Goal: Task Accomplishment & Management: Use online tool/utility

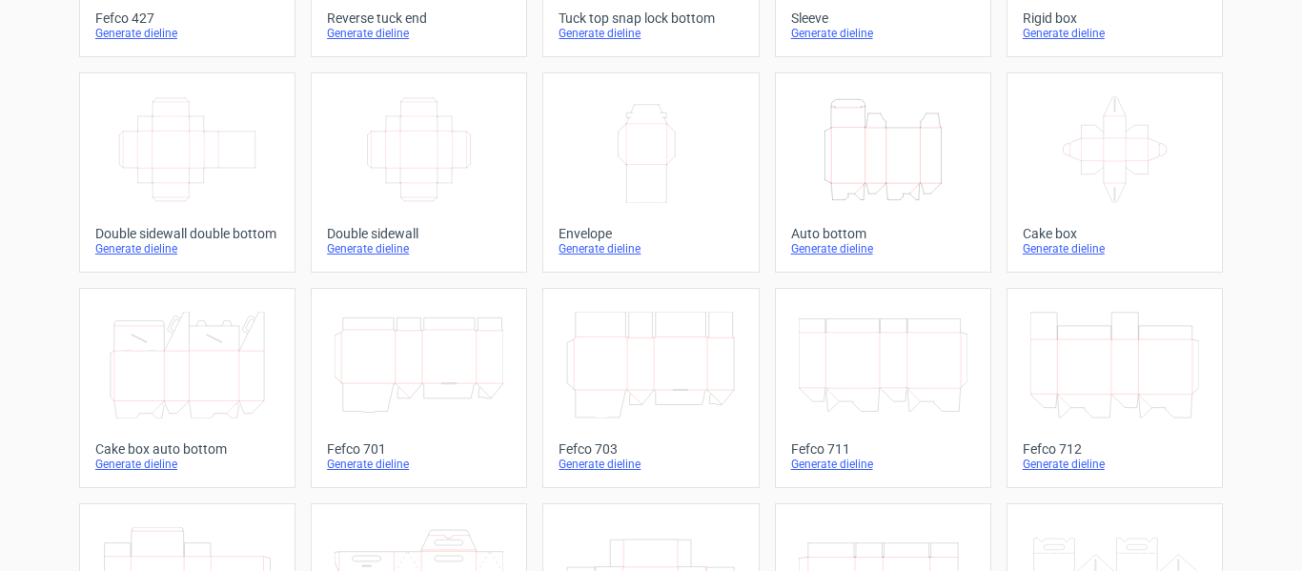
scroll to position [381, 0]
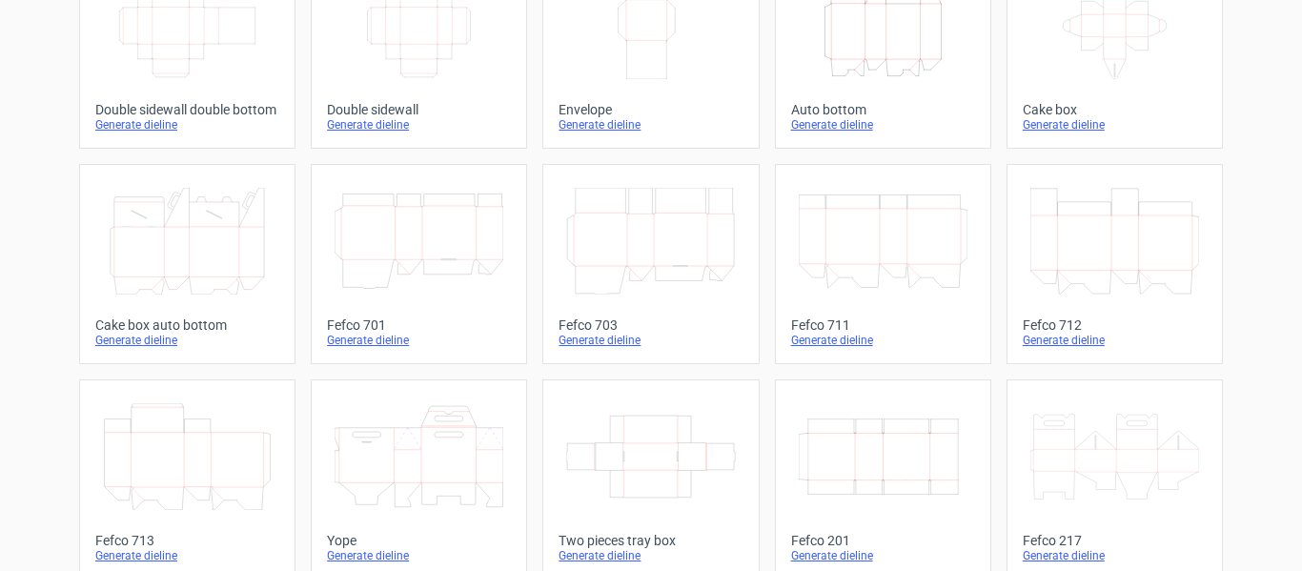
click at [820, 540] on div "Fefco 201" at bounding box center [883, 540] width 184 height 15
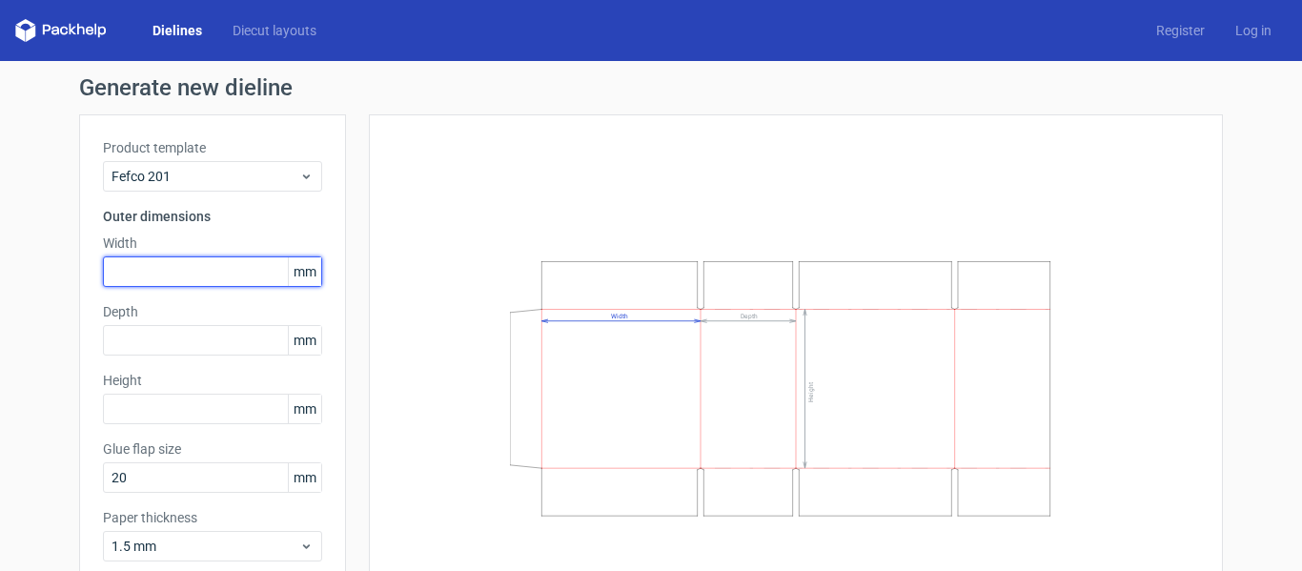
click at [185, 273] on input "text" at bounding box center [212, 271] width 219 height 30
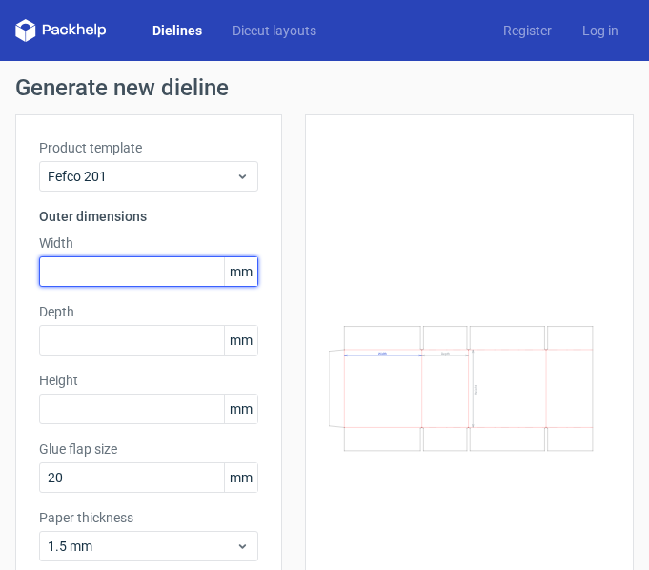
click at [59, 282] on input "text" at bounding box center [148, 271] width 219 height 30
type input "370"
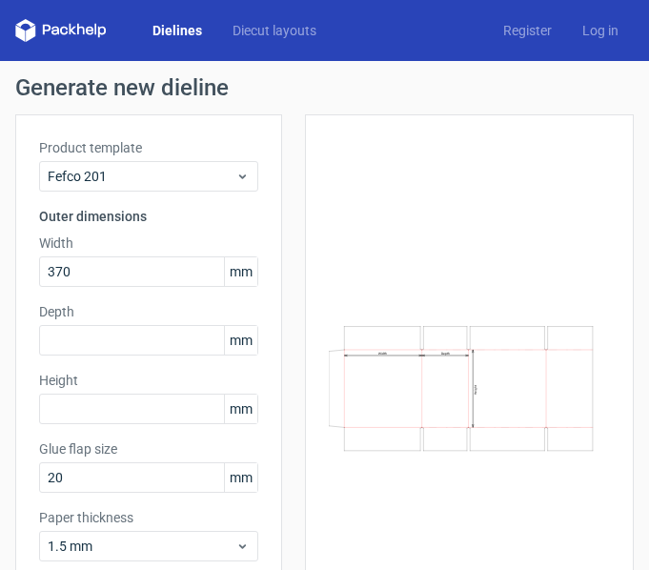
click at [63, 363] on div "Product template Fefco 201 Outer dimensions Width 370 mm Depth mm Height mm Glu…" at bounding box center [148, 357] width 267 height 486
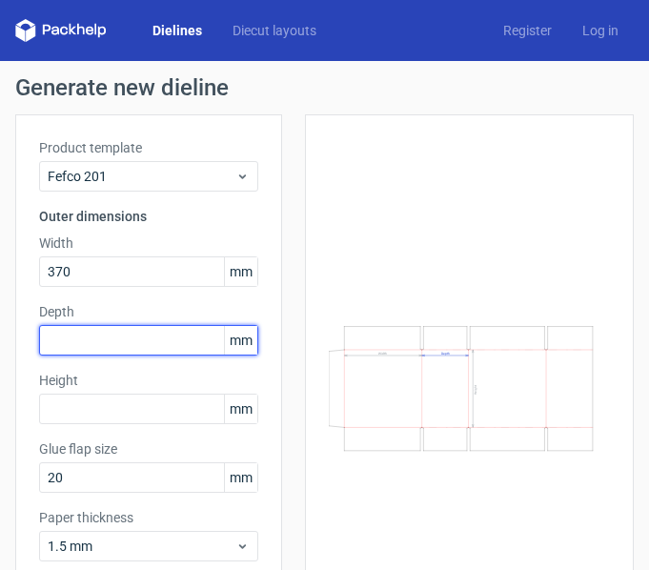
click at [59, 351] on input "text" at bounding box center [148, 340] width 219 height 30
type input "250"
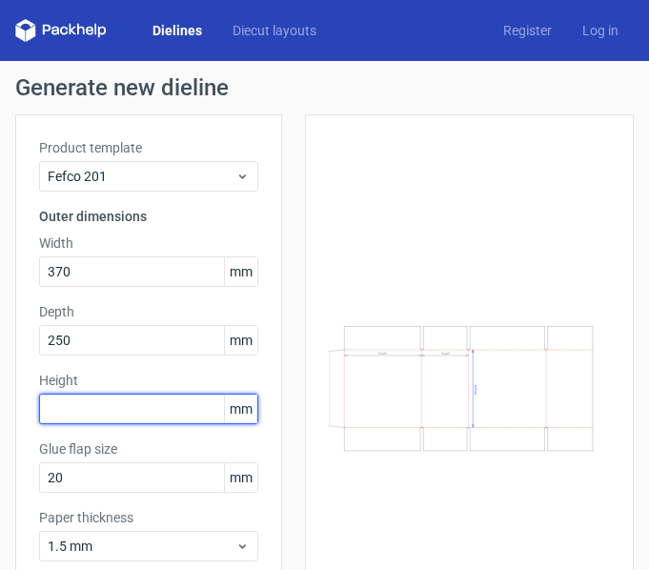
click at [67, 406] on input "text" at bounding box center [148, 409] width 219 height 30
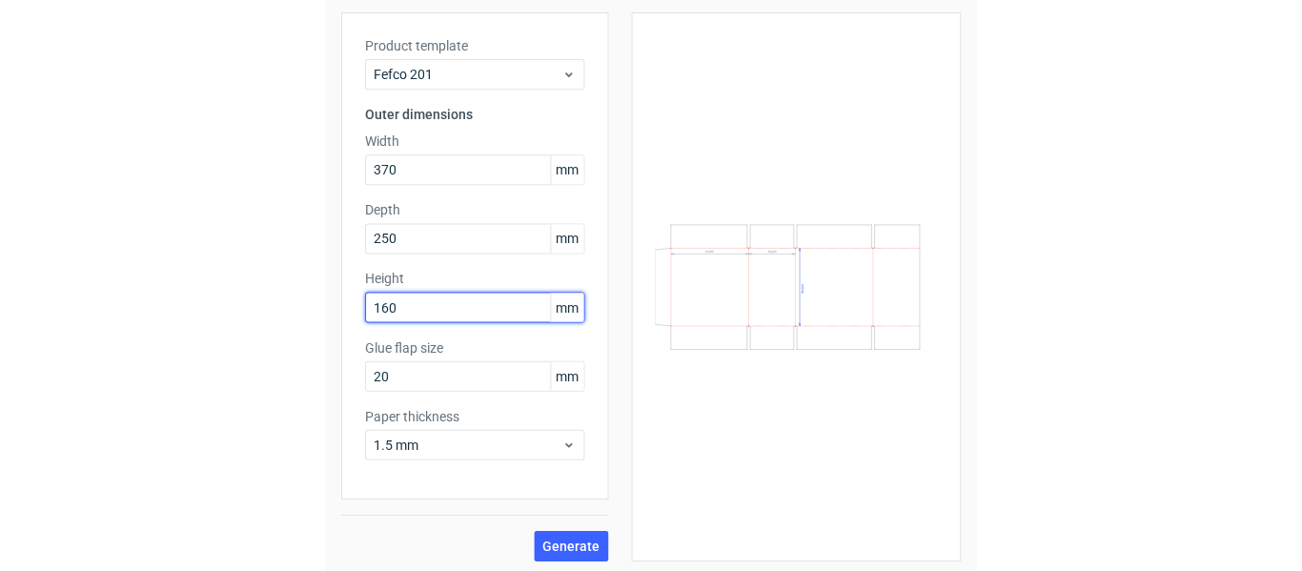
scroll to position [104, 0]
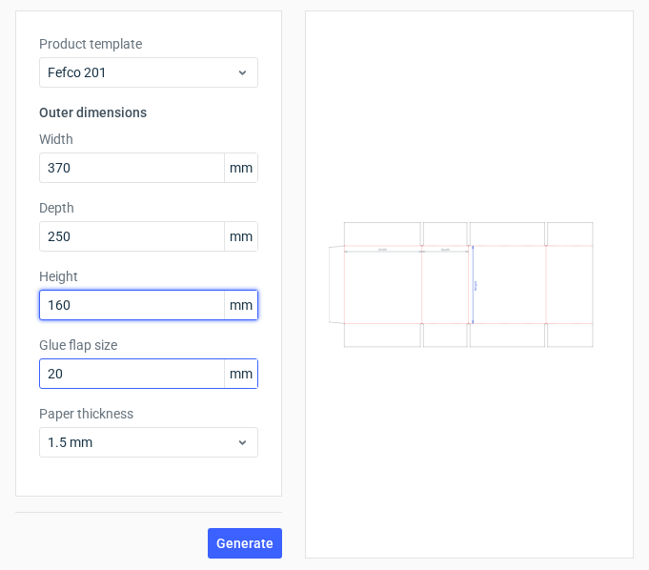
type input "160"
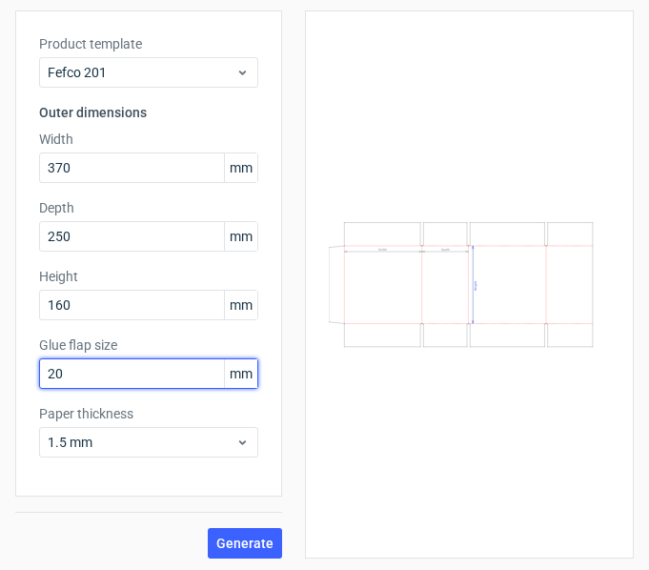
click at [65, 385] on input "20" at bounding box center [148, 373] width 219 height 30
type input "35"
click at [208, 528] on button "Generate" at bounding box center [245, 543] width 74 height 30
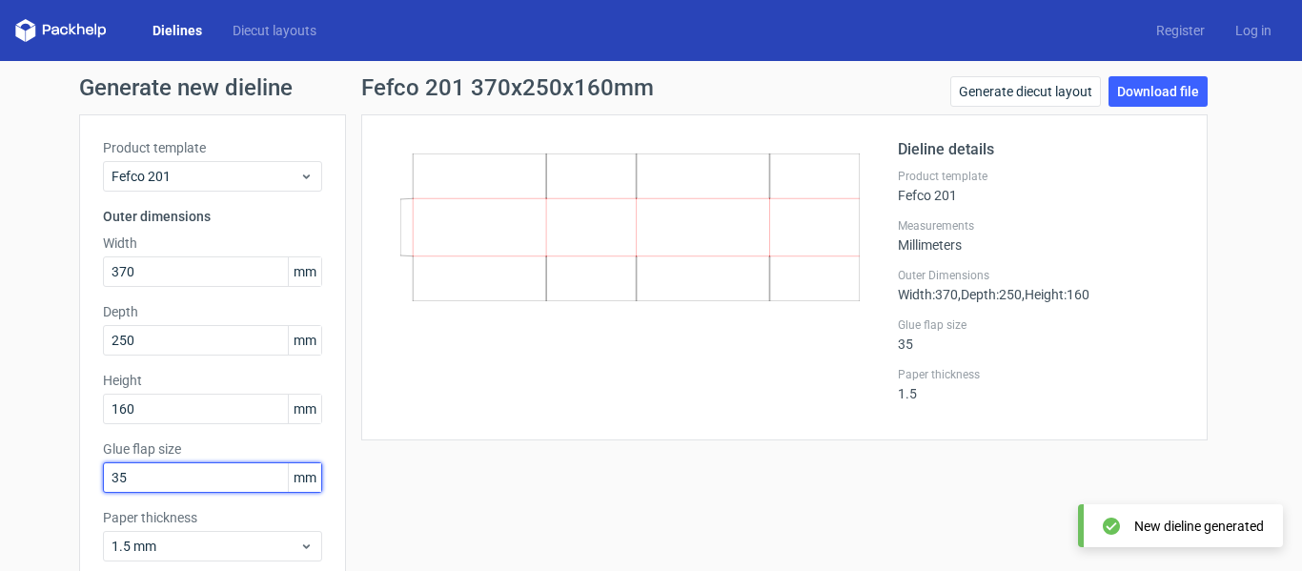
scroll to position [2, 0]
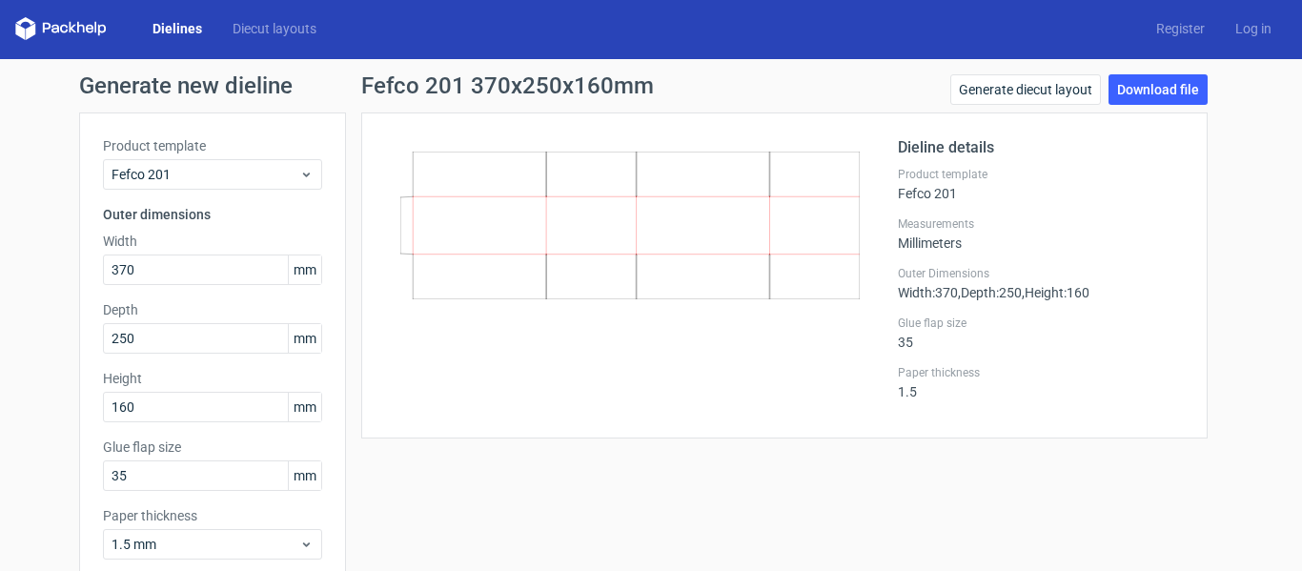
click at [173, 30] on link "Dielines" at bounding box center [177, 28] width 80 height 19
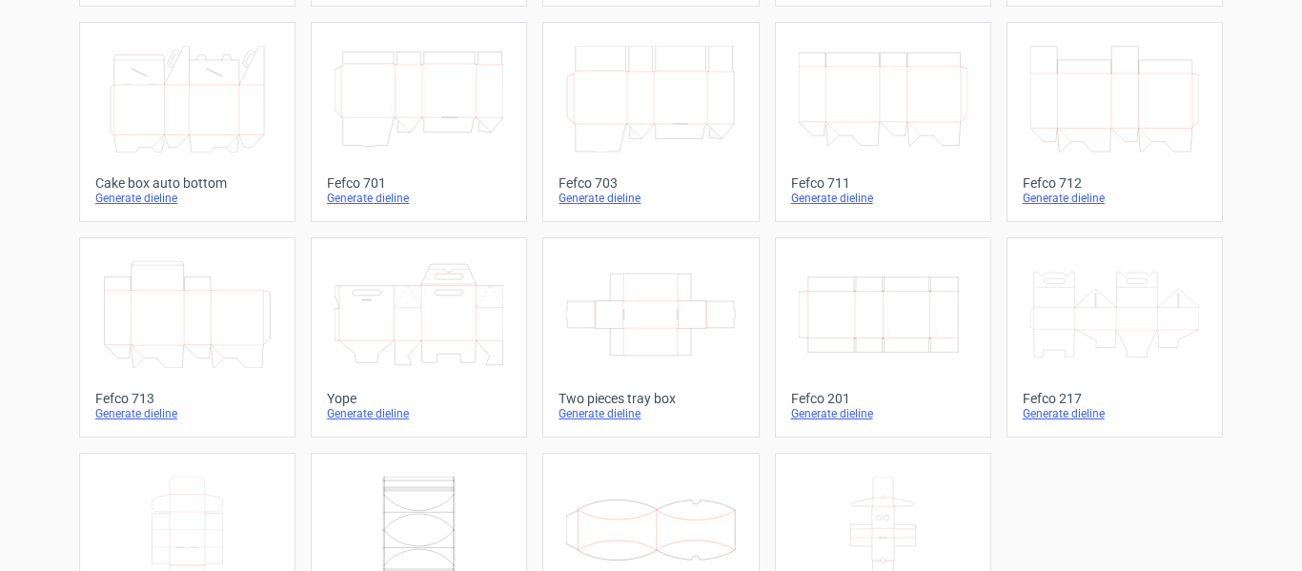
scroll to position [620, 0]
